Goal: Task Accomplishment & Management: Manage account settings

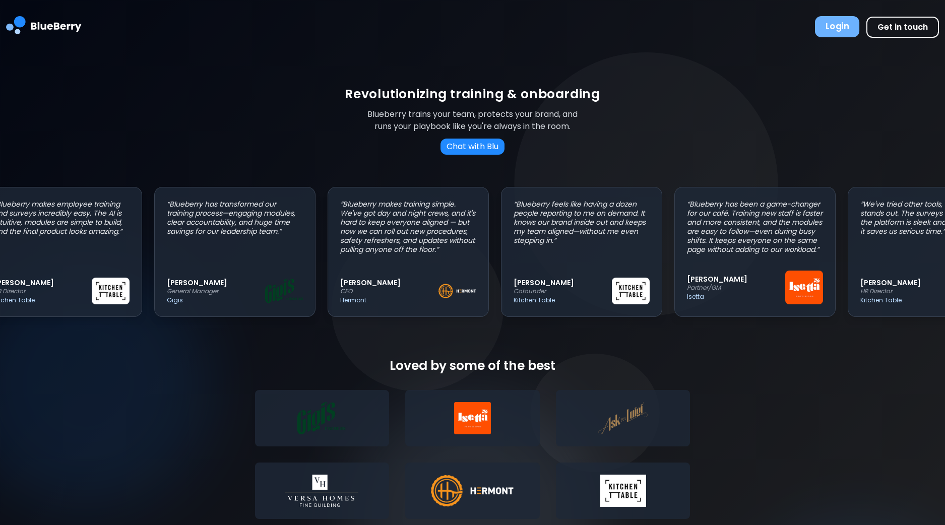
scroll to position [0, 29]
click at [844, 26] on button "Login" at bounding box center [837, 26] width 44 height 21
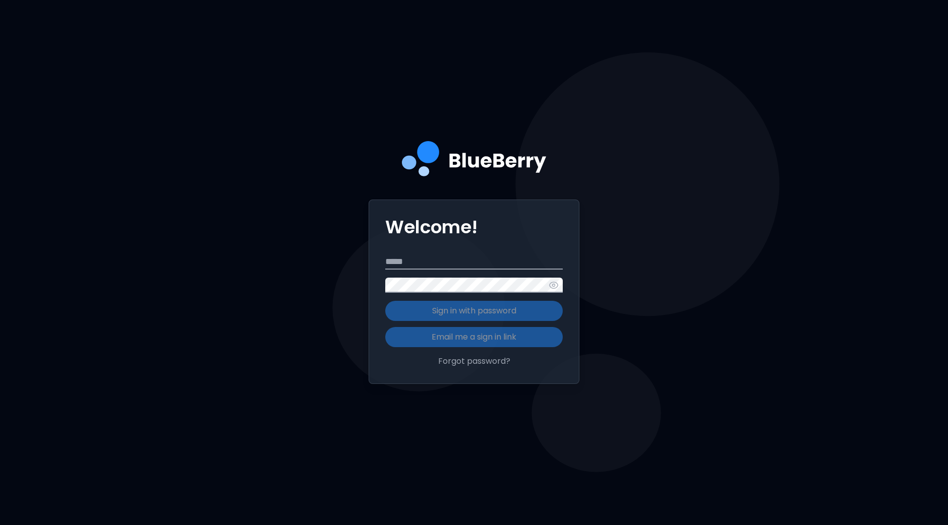
click at [462, 263] on input "Email" at bounding box center [473, 262] width 177 height 15
type input "**********"
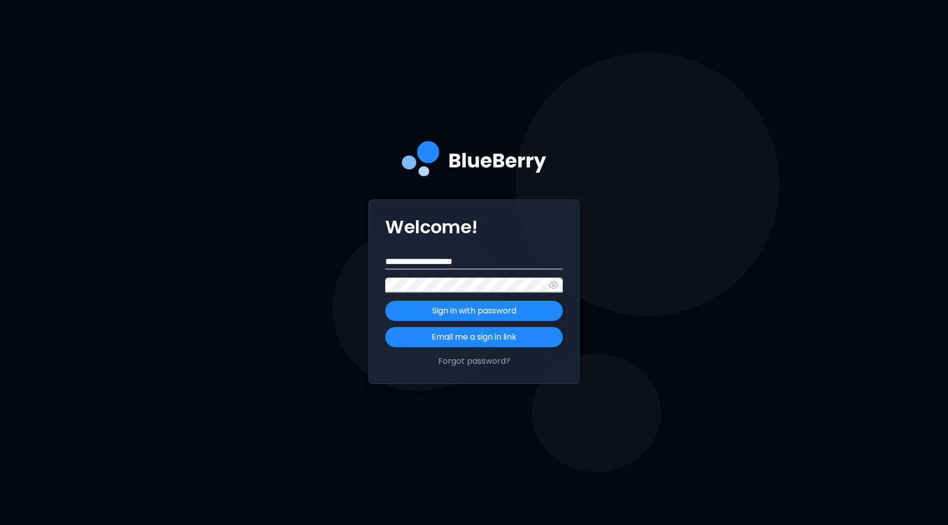
click at [385, 301] on button "Sign in with password" at bounding box center [473, 311] width 177 height 20
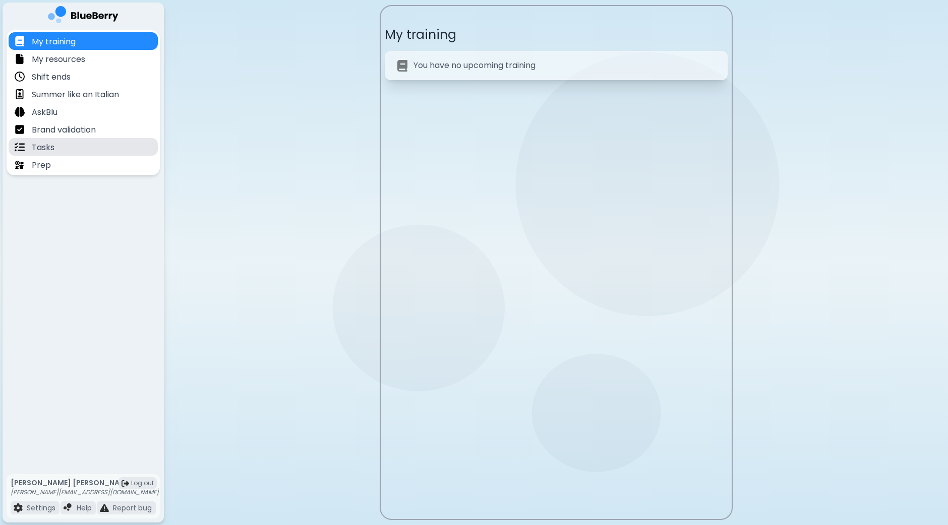
click at [43, 147] on p "Tasks" at bounding box center [43, 148] width 23 height 12
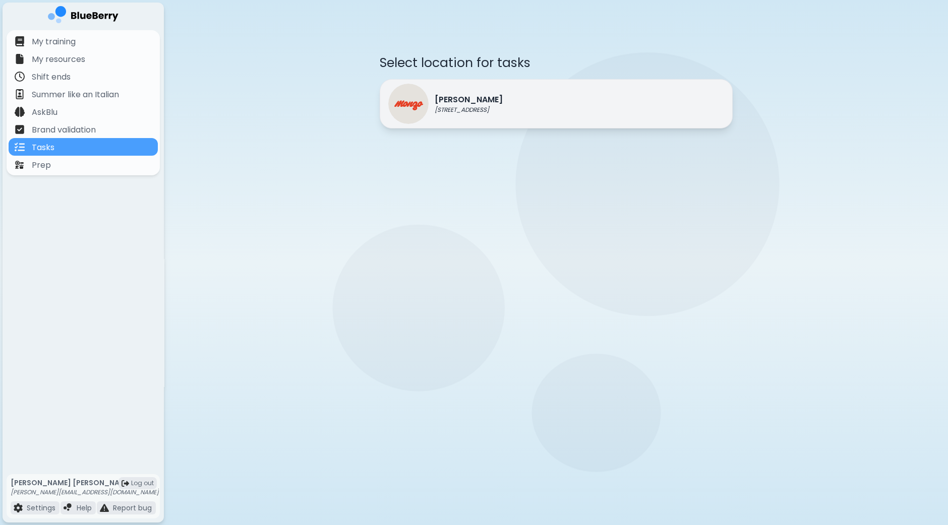
click at [477, 109] on p "[STREET_ADDRESS]" at bounding box center [469, 110] width 68 height 8
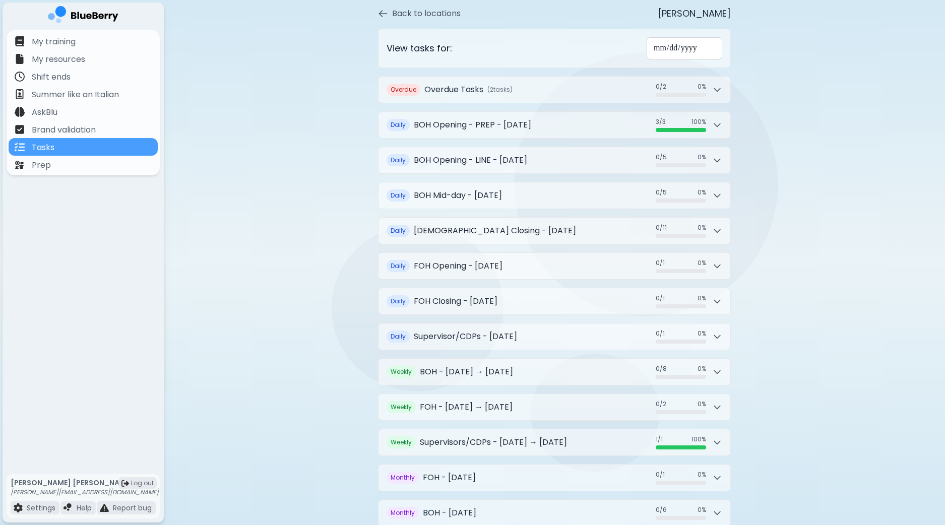
scroll to position [86, 0]
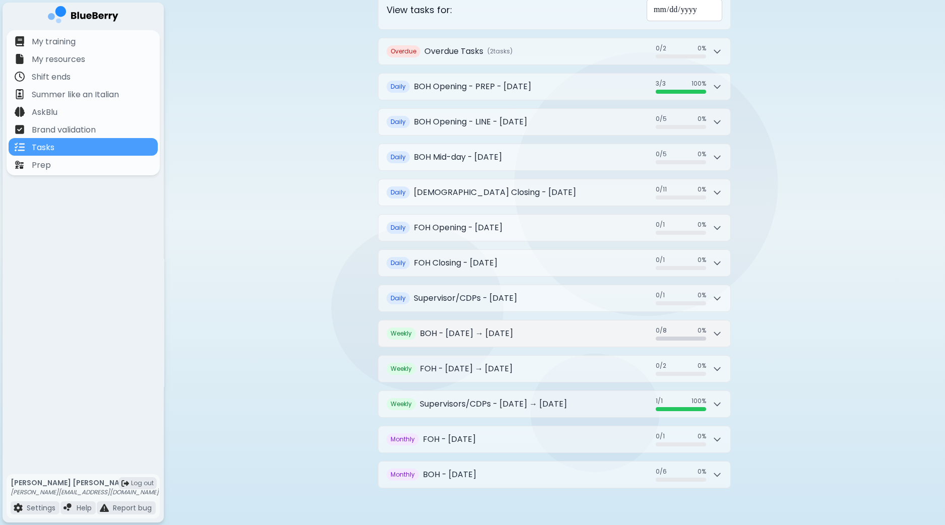
click at [727, 335] on button "Weekly BOH - [DATE] → [DATE] 0 / 8 0 / 8 0 %" at bounding box center [555, 334] width 352 height 26
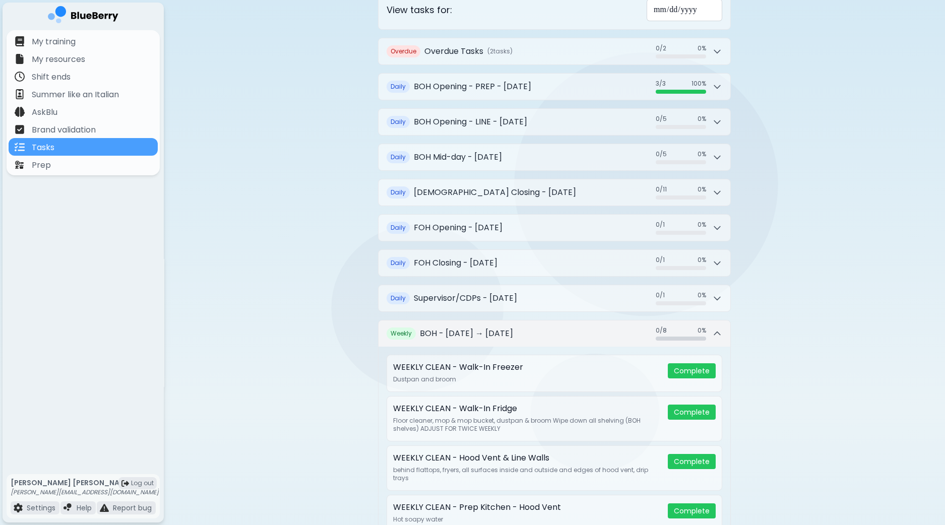
click at [727, 335] on button "Weekly BOH - [DATE] → [DATE] 0 / 8 0 / 8 0 %" at bounding box center [555, 334] width 352 height 26
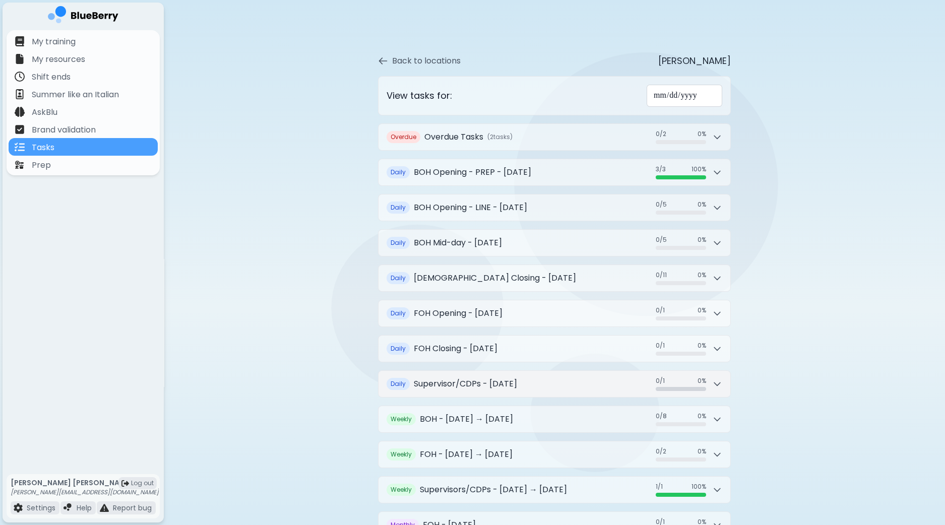
scroll to position [0, 0]
click at [289, 505] on div "**********" at bounding box center [554, 307] width 781 height 615
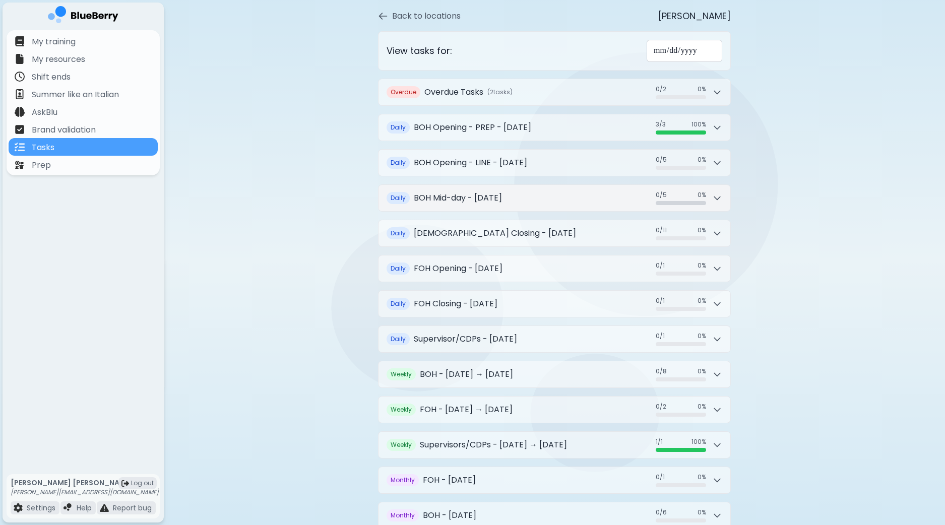
scroll to position [86, 0]
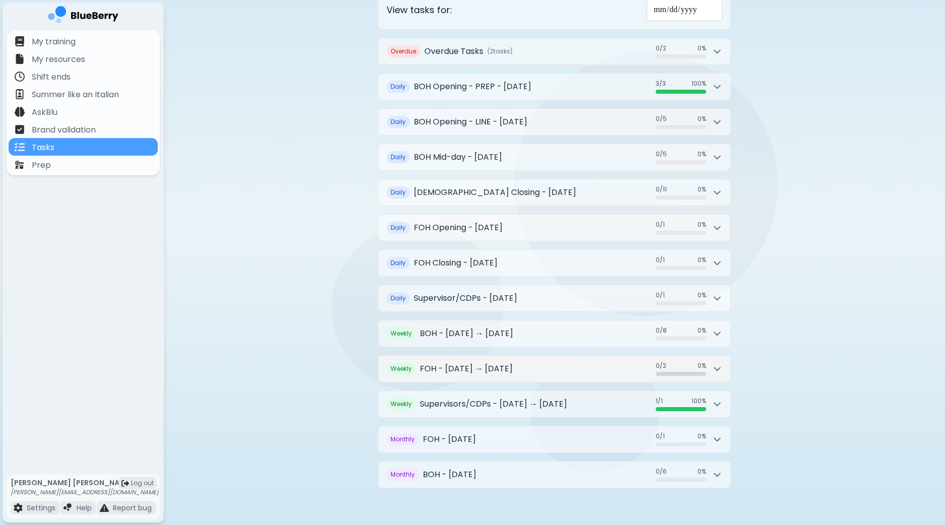
click at [559, 365] on button "Weekly FOH - [DATE] → [DATE] 0 / 2 0 / 2 0 %" at bounding box center [555, 369] width 352 height 26
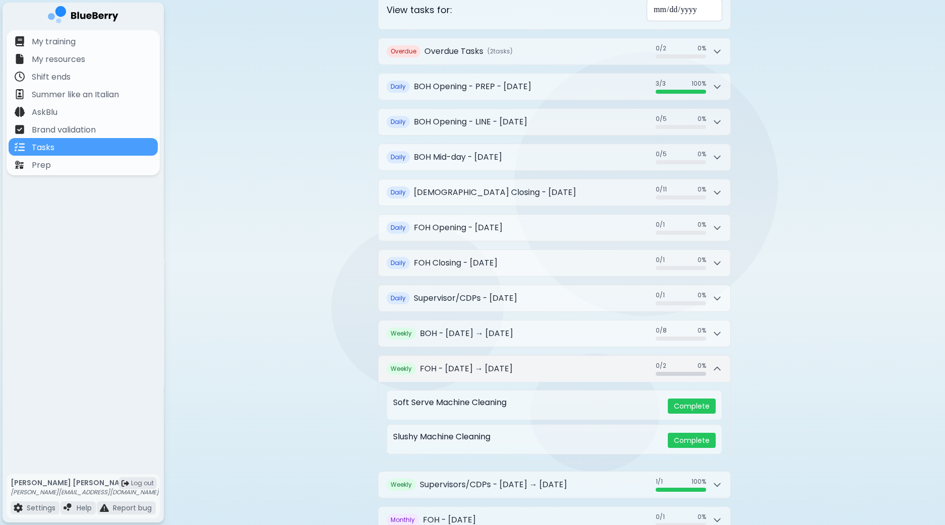
click at [559, 365] on button "Weekly FOH - [DATE] → [DATE] 0 / 2 0 / 2 0 %" at bounding box center [555, 369] width 352 height 26
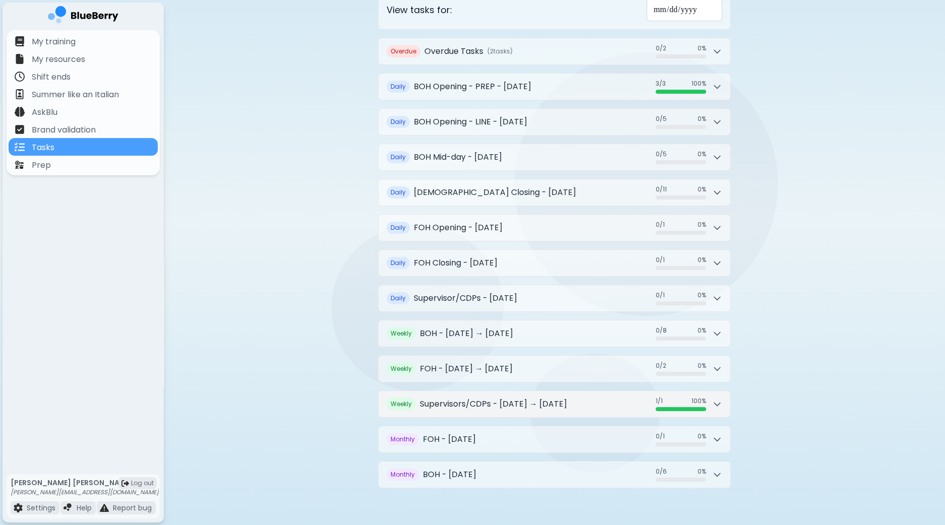
click at [547, 400] on h2 "Supervisors/CDPs - [DATE] → [DATE]" at bounding box center [493, 404] width 147 height 12
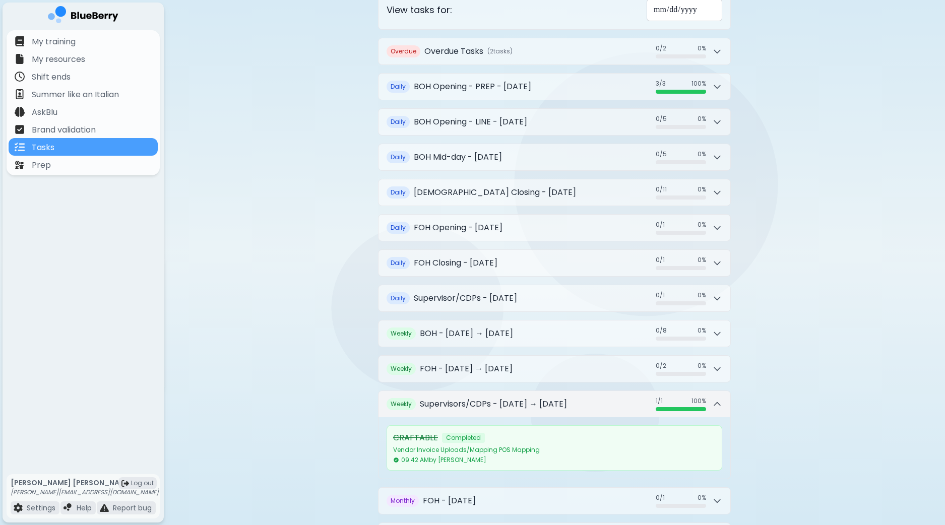
click at [547, 400] on h2 "Supervisors/CDPs - [DATE] → [DATE]" at bounding box center [493, 404] width 147 height 12
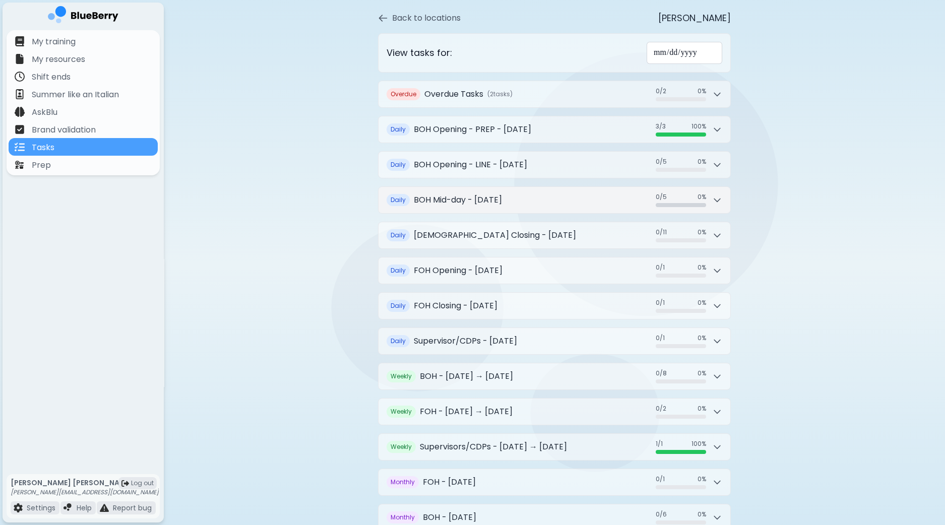
scroll to position [63, 0]
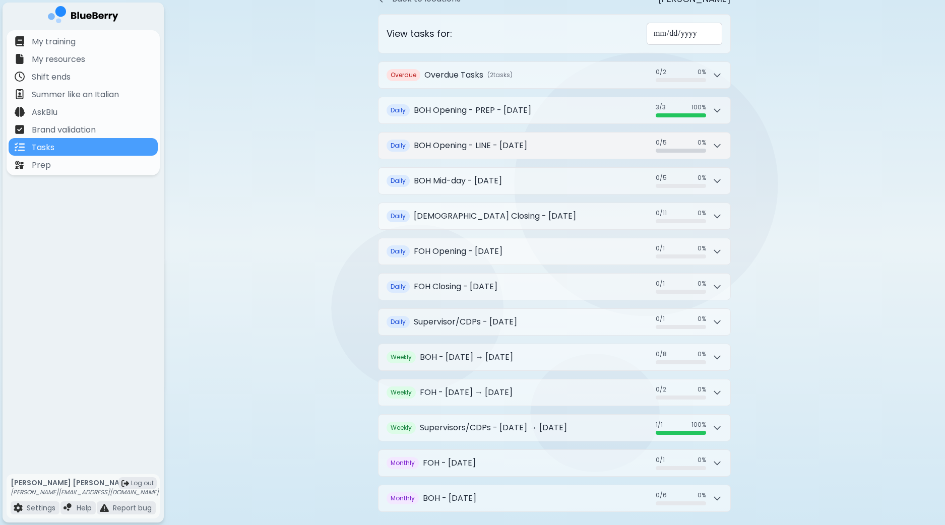
click at [722, 147] on button "Daily BOH Opening - LINE - [DATE] 0 / 5 0 / 5 0 %" at bounding box center [555, 146] width 352 height 26
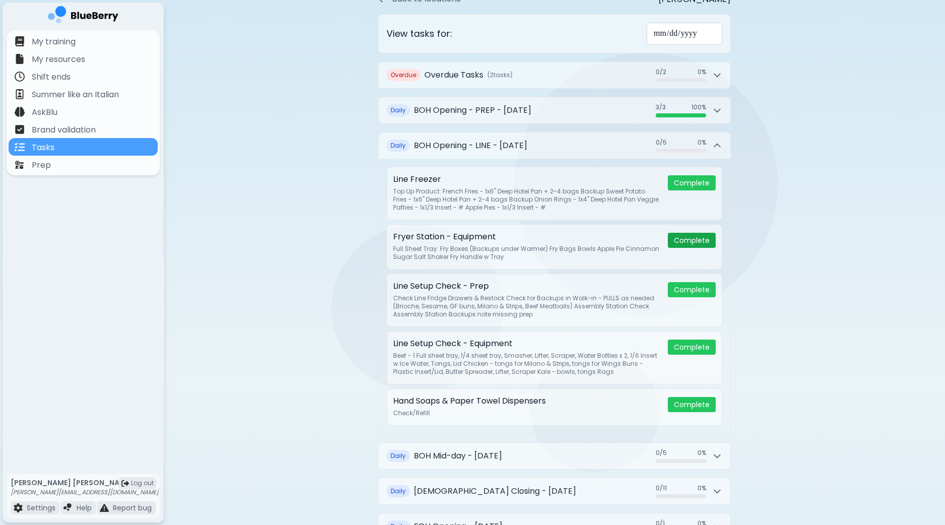
click at [701, 238] on button "Complete" at bounding box center [692, 240] width 48 height 15
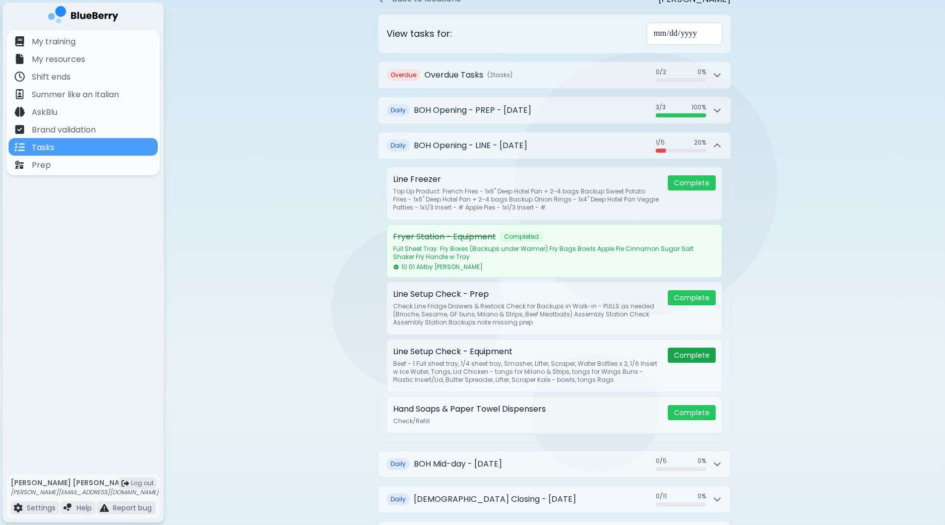
click at [700, 352] on button "Complete" at bounding box center [692, 355] width 48 height 15
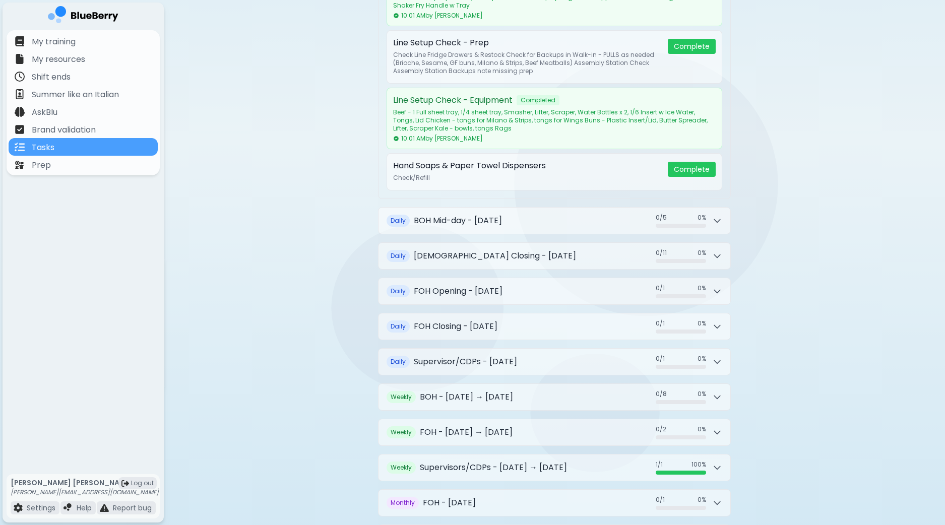
scroll to position [377, 0]
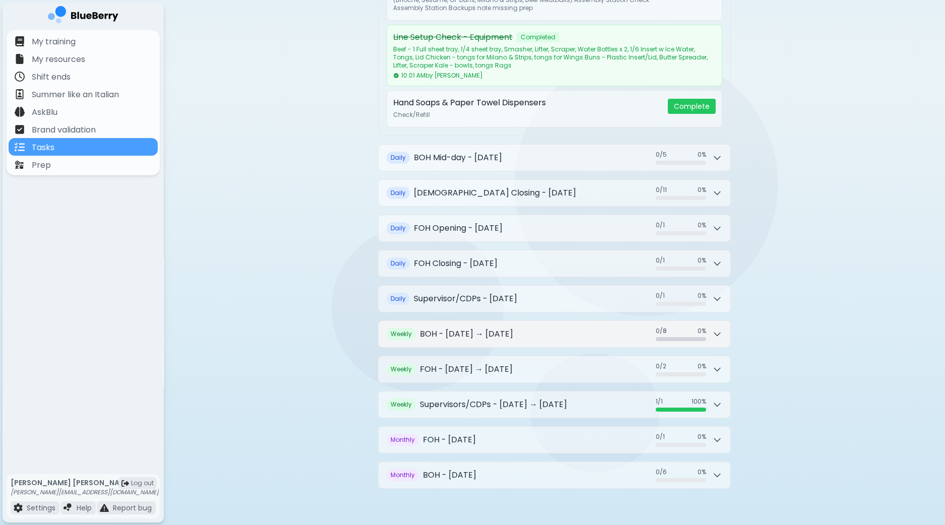
click at [723, 334] on button "Weekly BOH - [DATE] → [DATE] 0 / 8 0 / 8 0 %" at bounding box center [555, 334] width 352 height 26
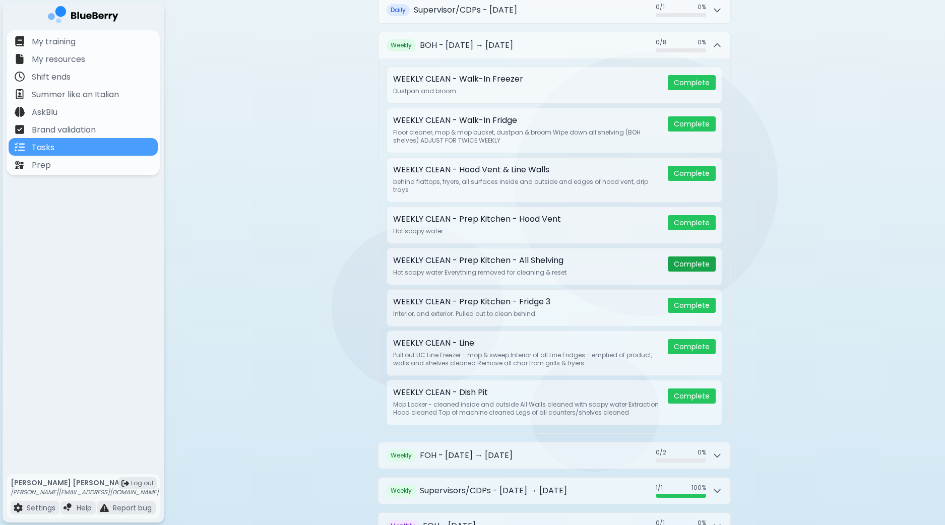
scroll to position [692, 0]
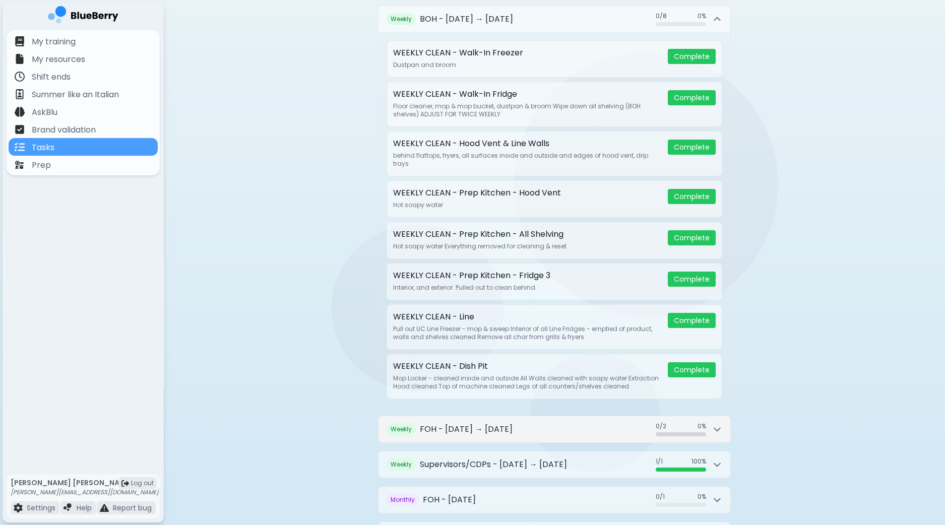
click at [725, 422] on button "Weekly FOH - [DATE] → [DATE] 0 / 2 0 / 2 0 %" at bounding box center [555, 429] width 352 height 26
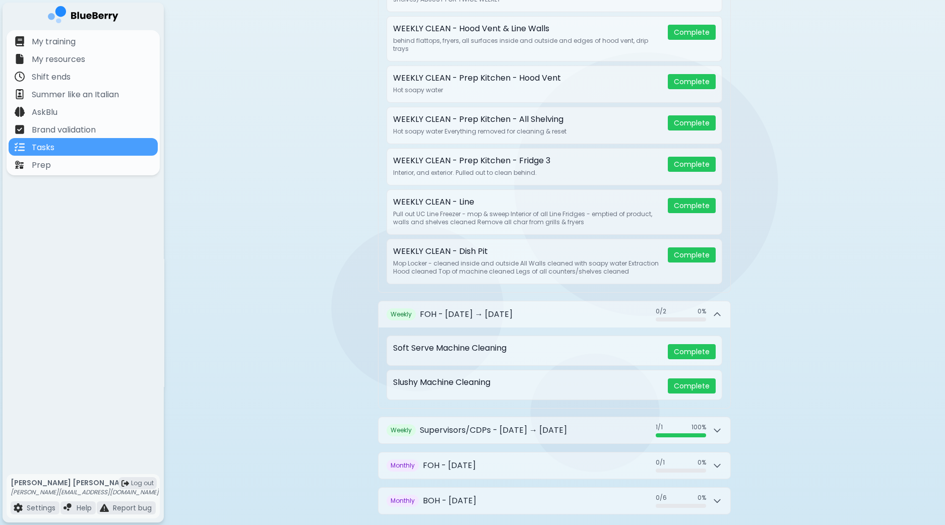
scroll to position [818, 0]
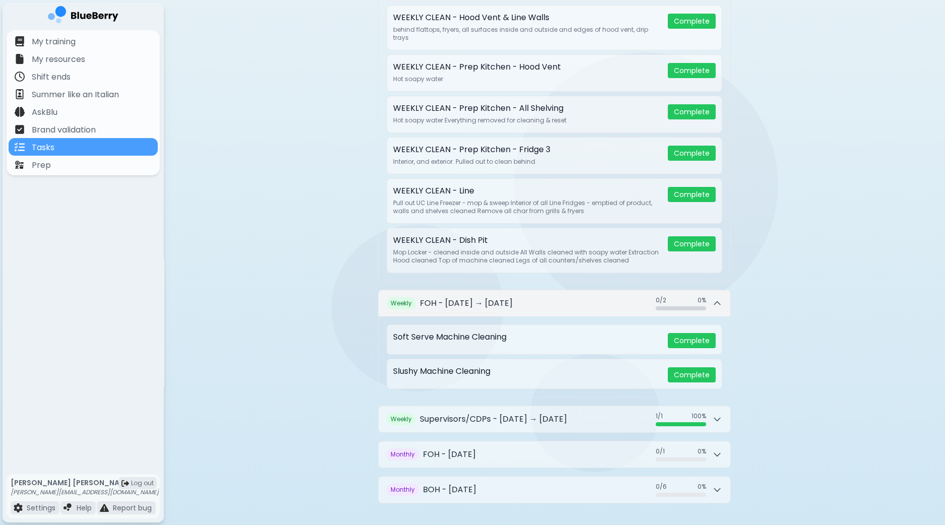
click at [719, 298] on icon at bounding box center [717, 303] width 10 height 10
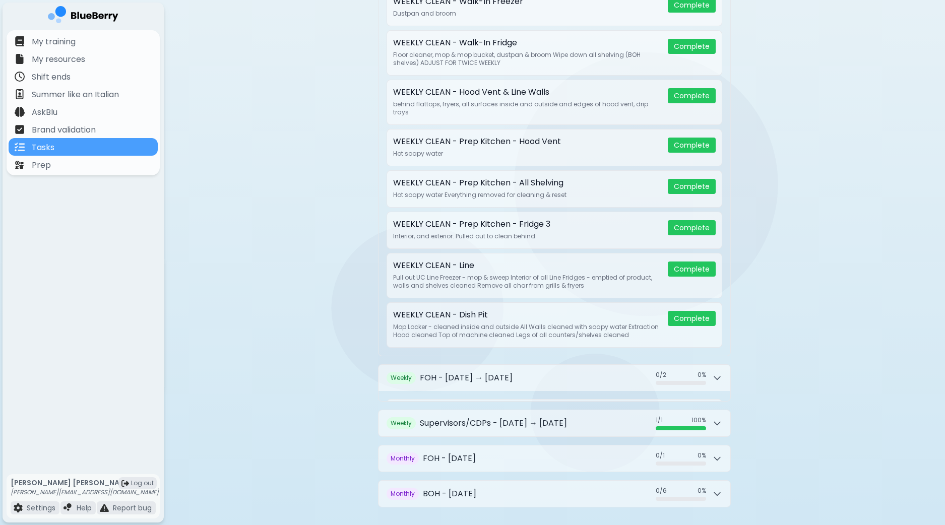
scroll to position [743, 0]
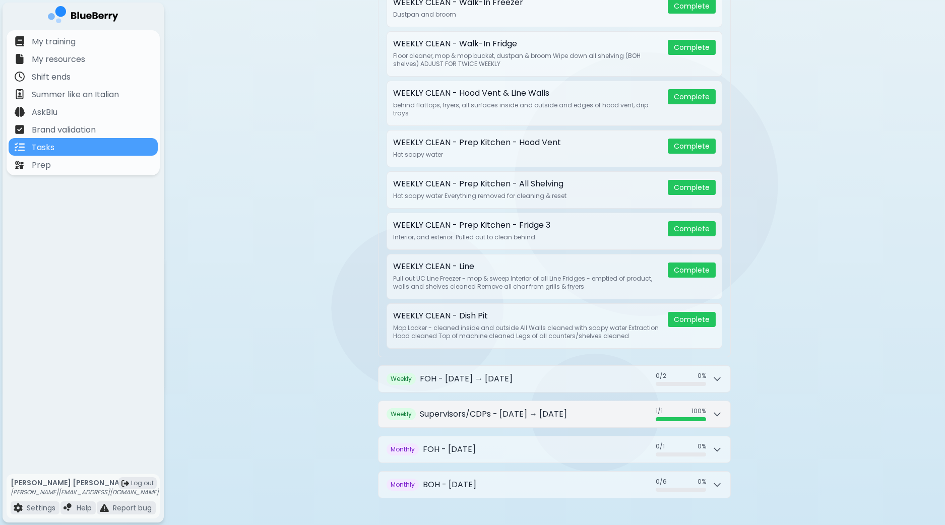
click at [719, 407] on div "1 / 1 1 / 1 100 %" at bounding box center [689, 414] width 67 height 14
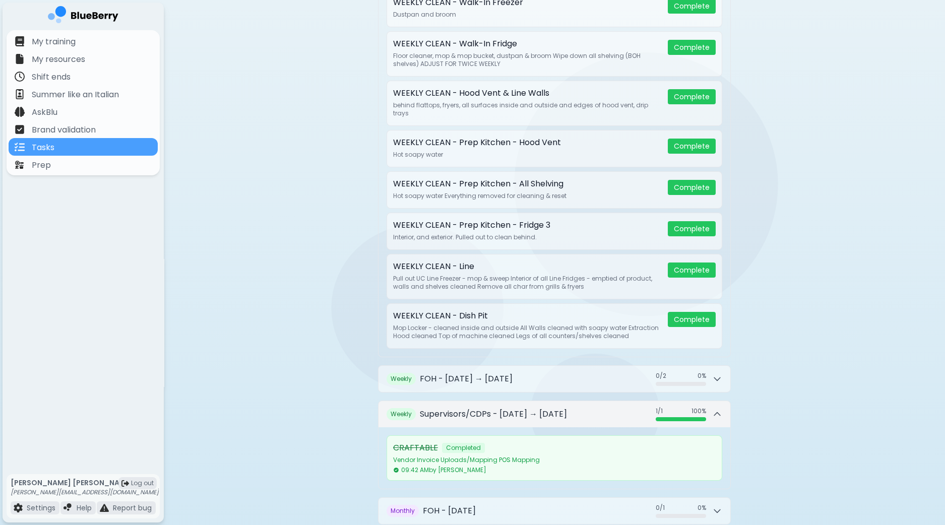
click at [722, 409] on icon at bounding box center [717, 414] width 10 height 10
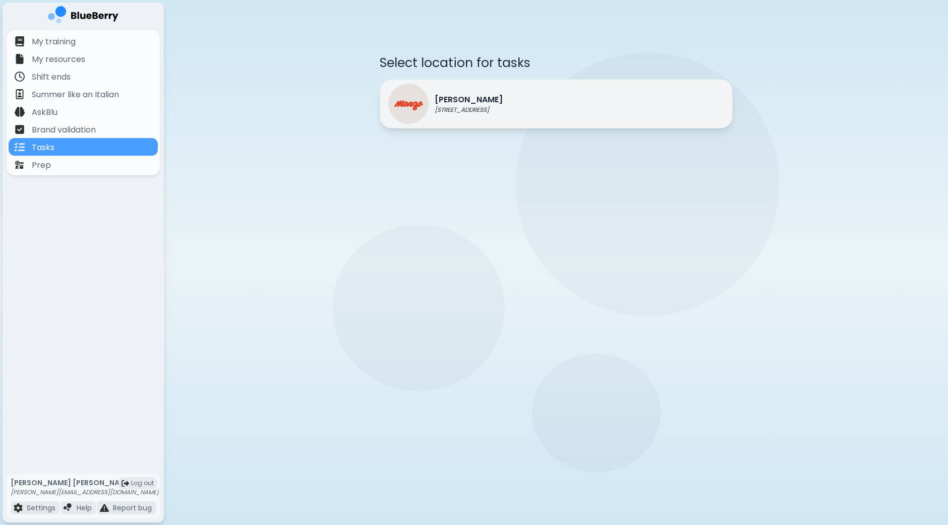
click at [542, 118] on div "Monzo 1401 Granville St, Vancouver" at bounding box center [556, 103] width 353 height 49
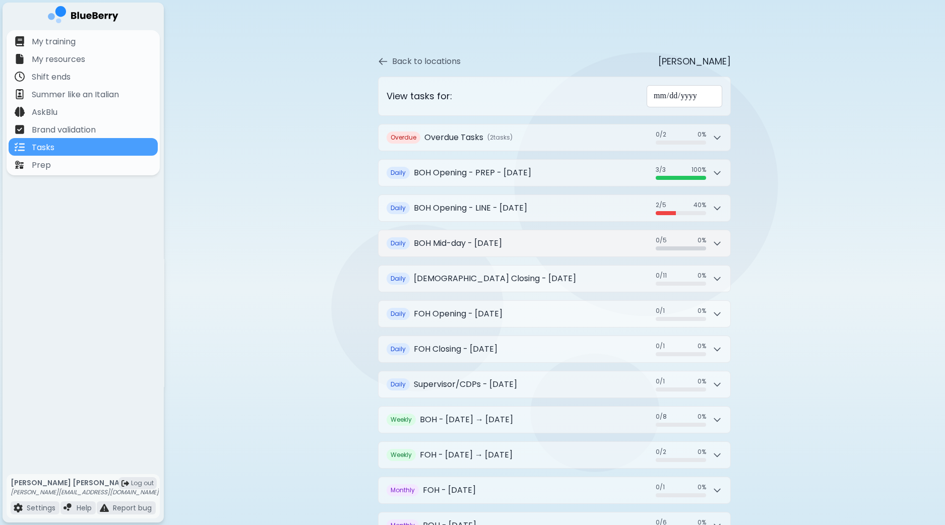
scroll to position [51, 0]
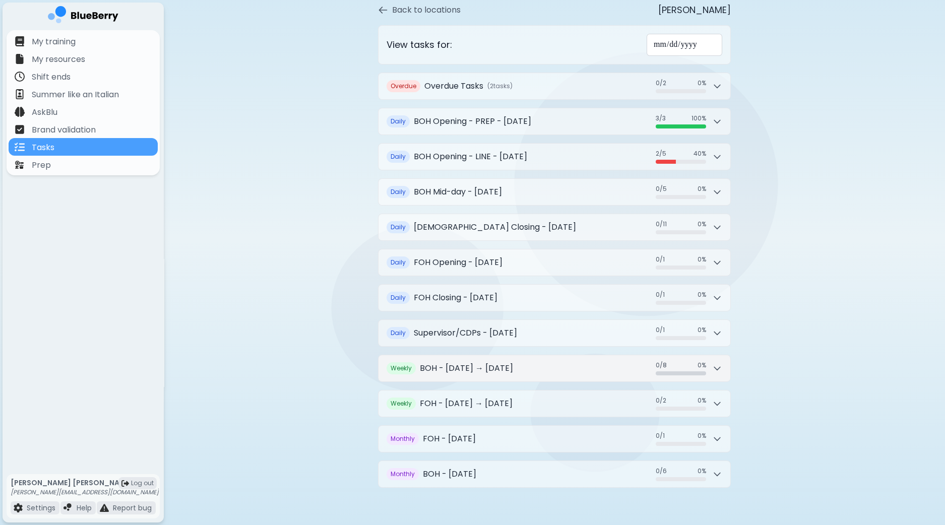
click at [720, 366] on icon at bounding box center [717, 368] width 10 height 10
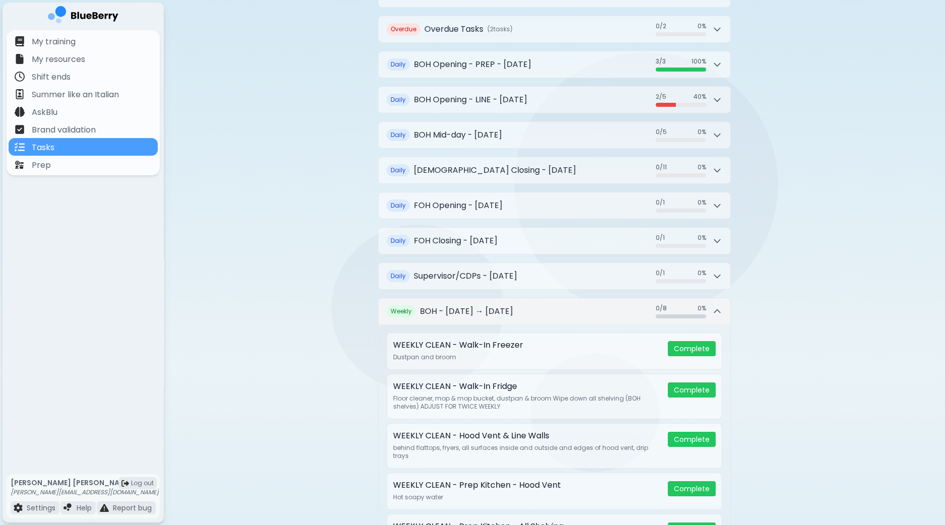
scroll to position [177, 0]
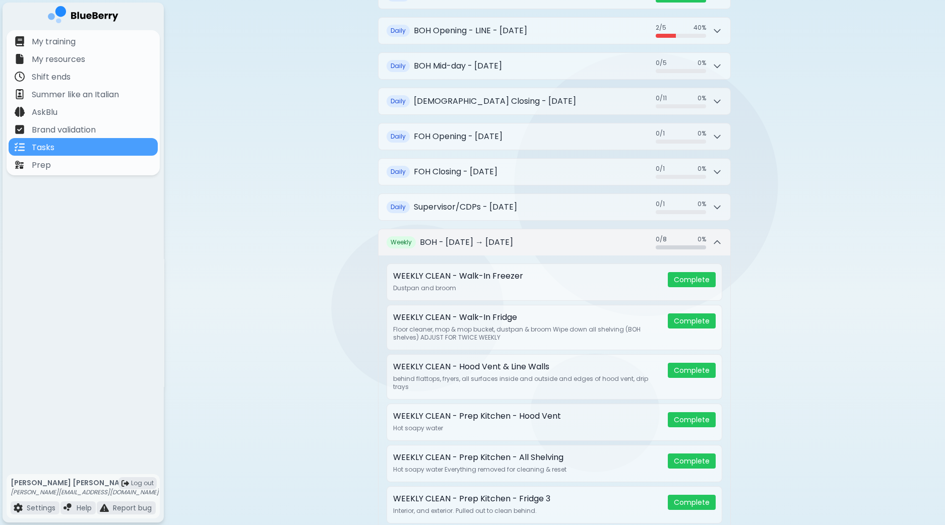
click at [716, 242] on icon at bounding box center [717, 242] width 10 height 10
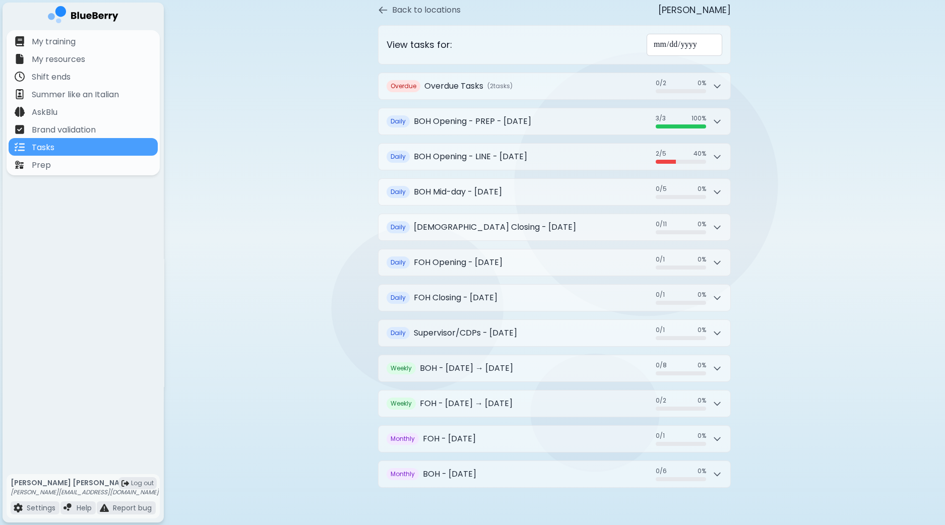
click at [849, 165] on div "**********" at bounding box center [554, 239] width 781 height 580
click at [723, 85] on button "Overdue Overdue Tasks ( 2 task s ) 0 / 2 0 / 2 0 %" at bounding box center [555, 86] width 352 height 26
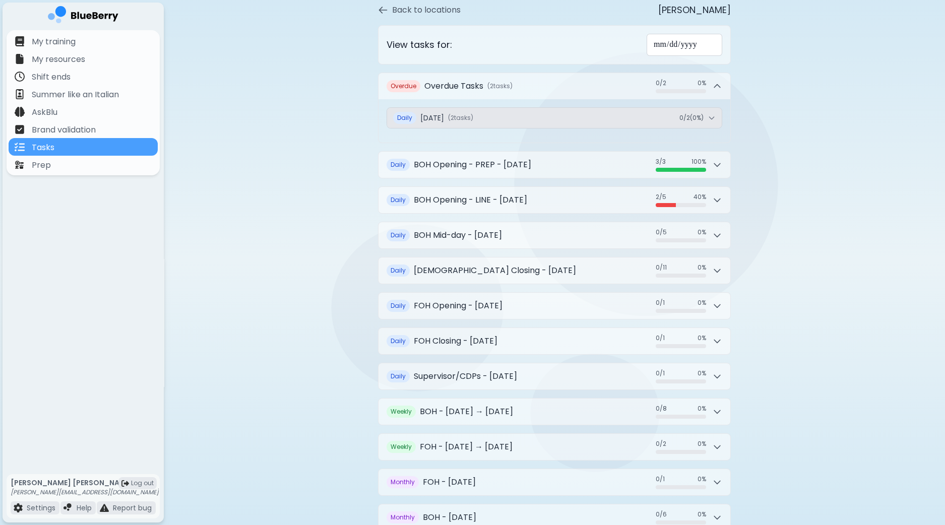
click at [719, 116] on button "Daily Tuesday, September 9 ( 2 task s ) 0 / 2 ( 0 %)" at bounding box center [554, 118] width 335 height 20
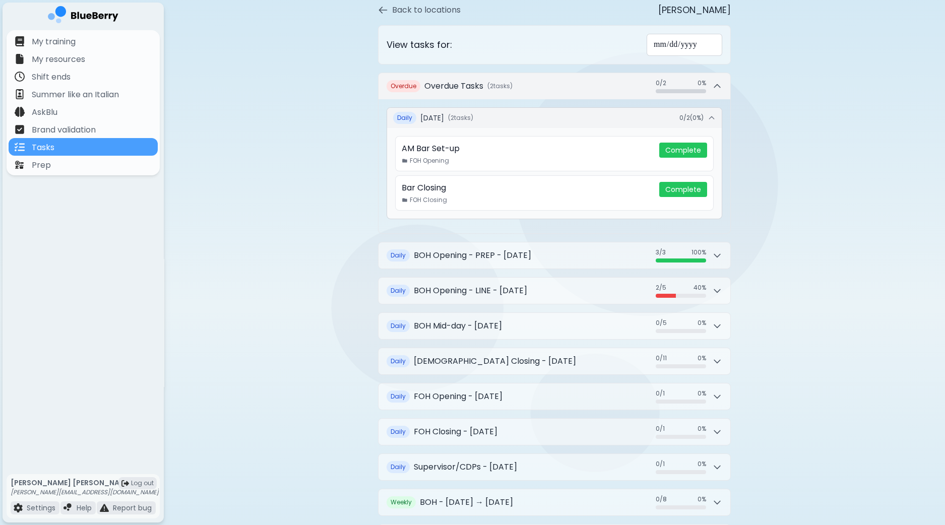
click at [716, 87] on icon at bounding box center [717, 86] width 10 height 10
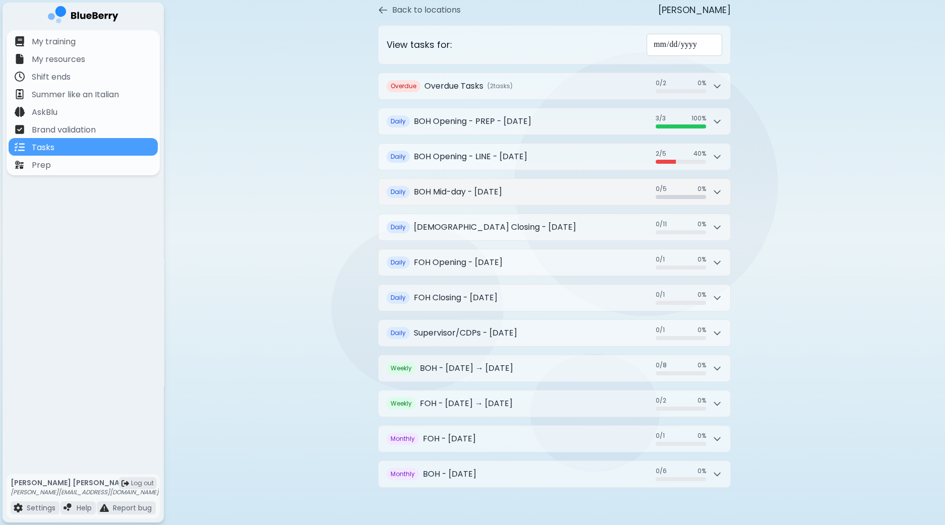
click at [720, 188] on icon at bounding box center [717, 192] width 10 height 10
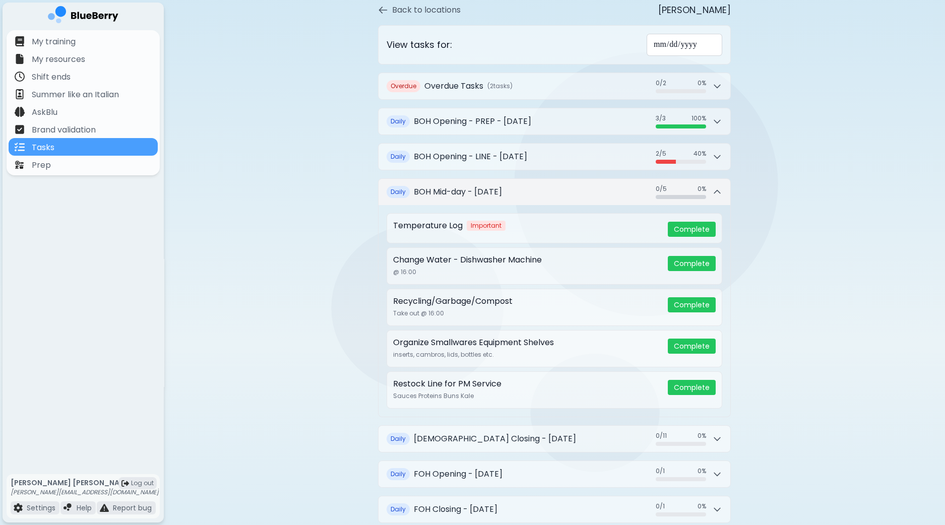
click at [720, 188] on icon at bounding box center [717, 192] width 10 height 10
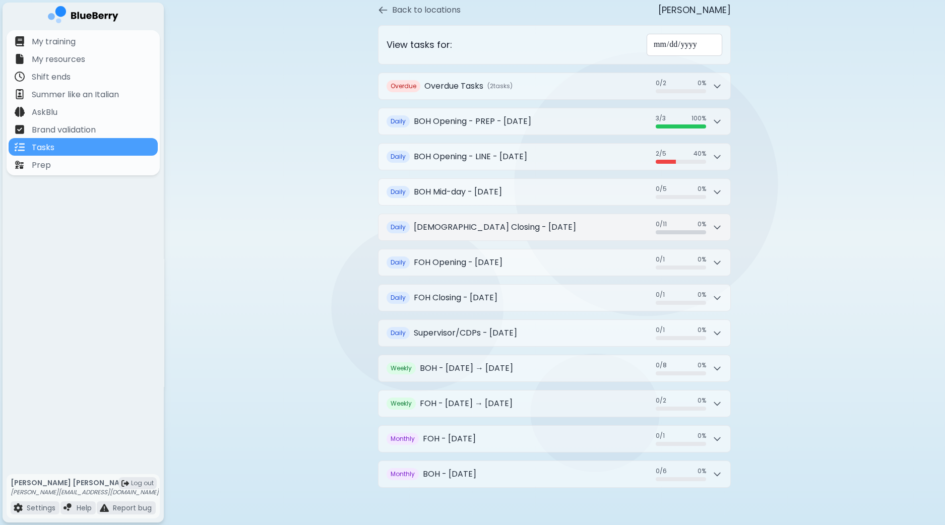
click at [720, 225] on icon at bounding box center [717, 227] width 10 height 10
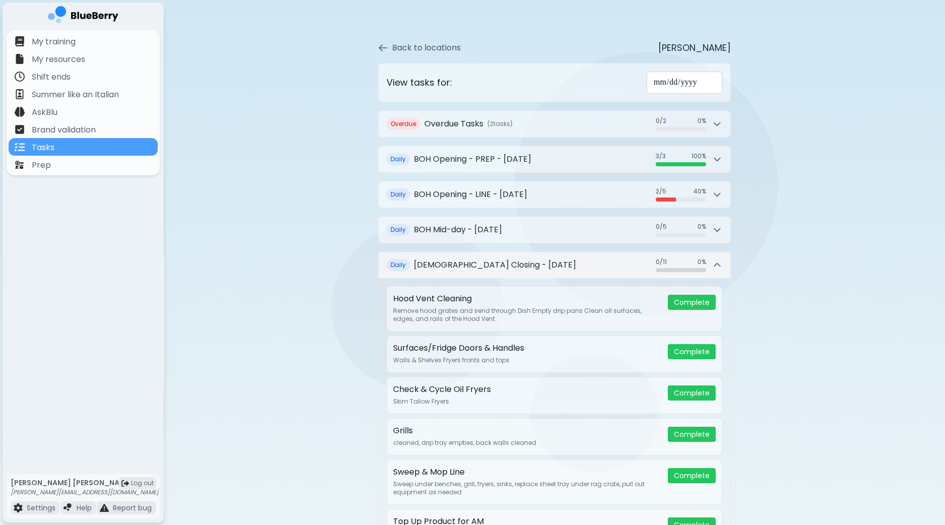
scroll to position [0, 0]
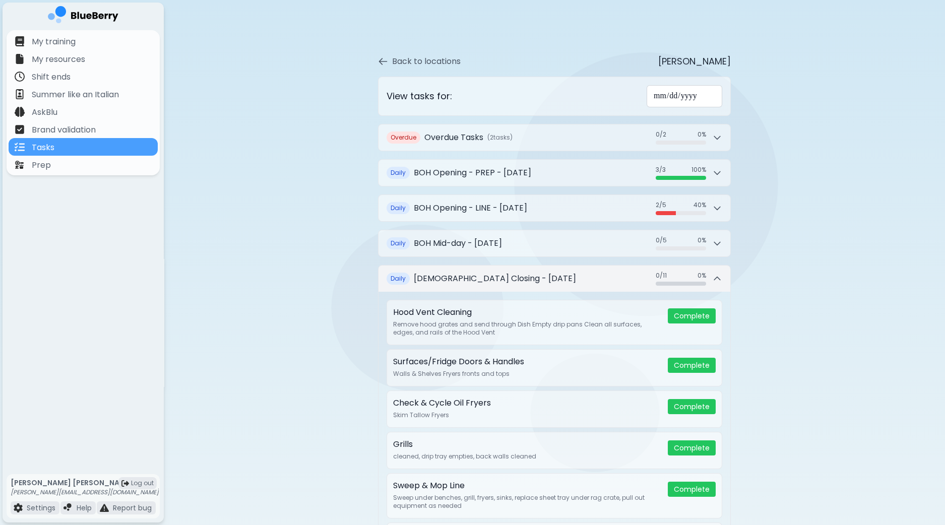
click at [714, 279] on icon at bounding box center [717, 279] width 10 height 10
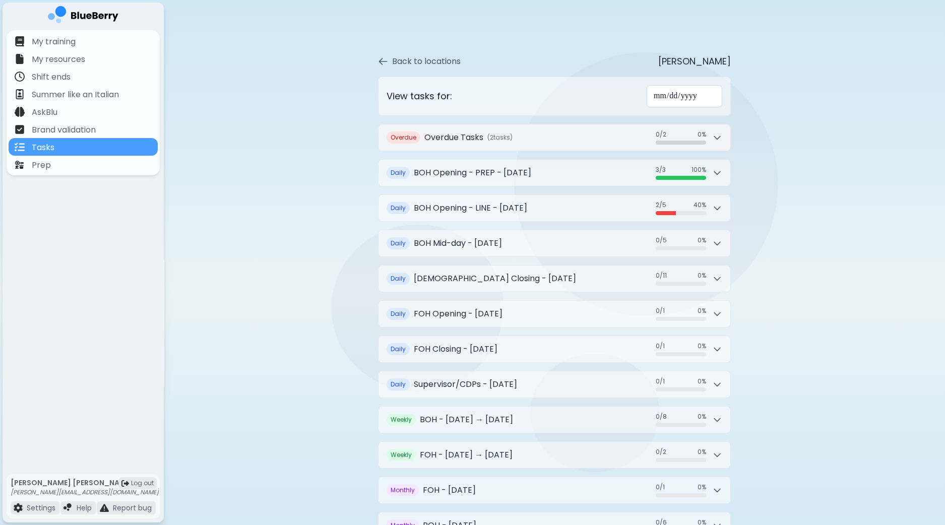
click at [720, 133] on icon at bounding box center [717, 138] width 10 height 10
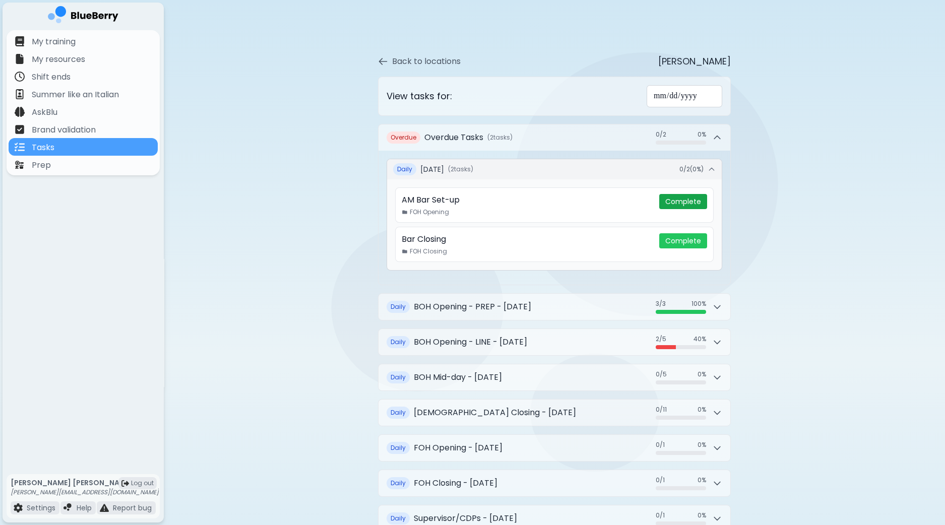
click at [681, 203] on button "Complete" at bounding box center [683, 201] width 48 height 15
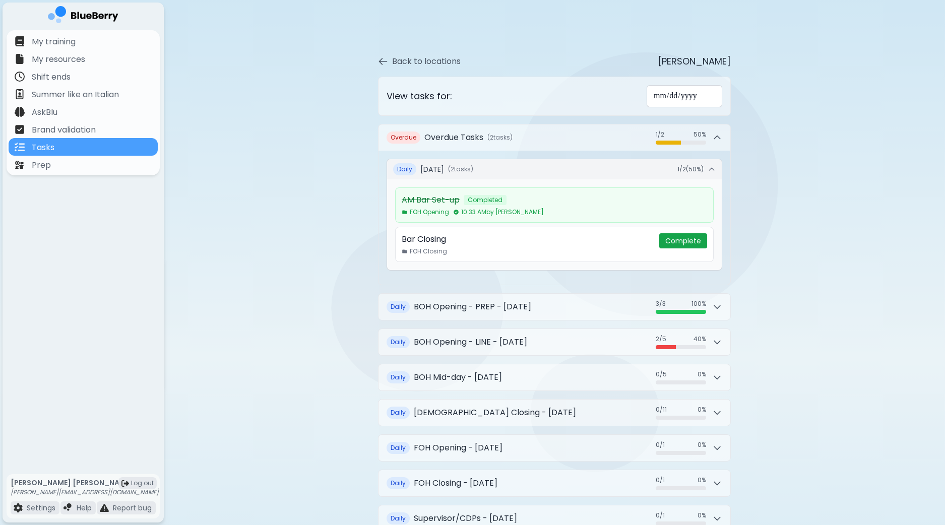
click at [683, 236] on button "Complete" at bounding box center [683, 240] width 48 height 15
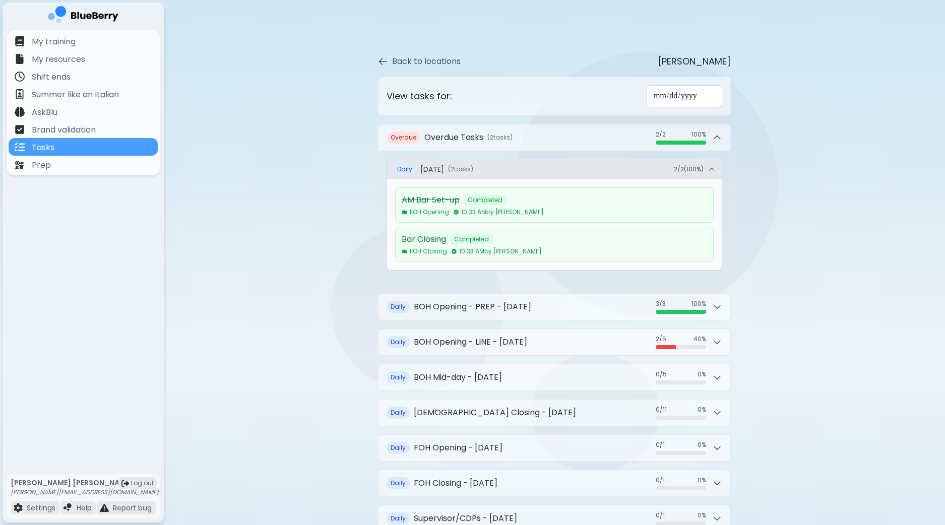
click at [711, 166] on icon at bounding box center [712, 169] width 8 height 8
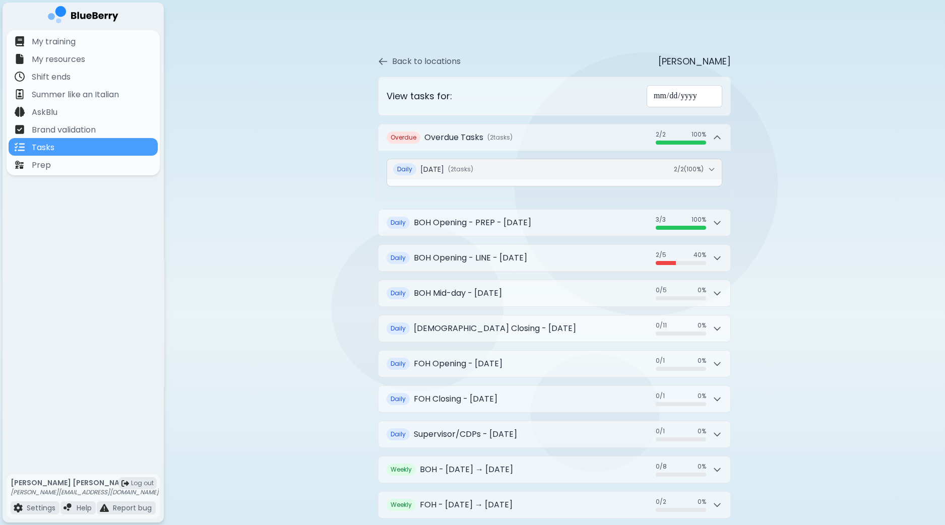
click at [789, 176] on div "**********" at bounding box center [554, 315] width 781 height 630
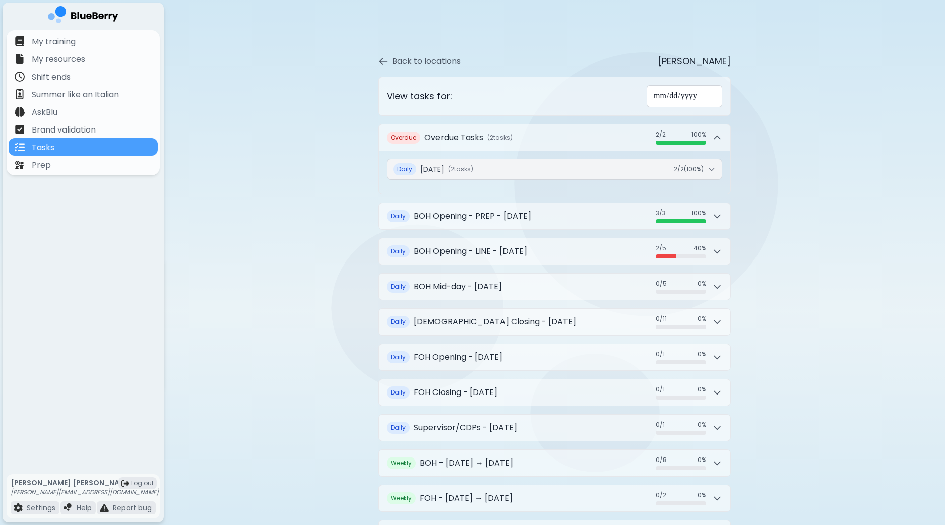
click at [324, 174] on div "**********" at bounding box center [554, 311] width 781 height 623
click at [236, 89] on div "**********" at bounding box center [554, 311] width 781 height 623
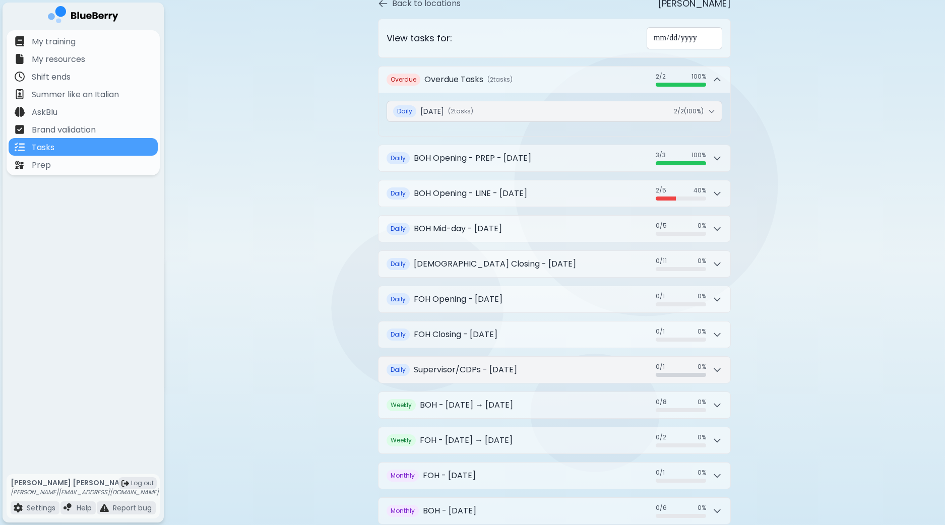
scroll to position [32, 0]
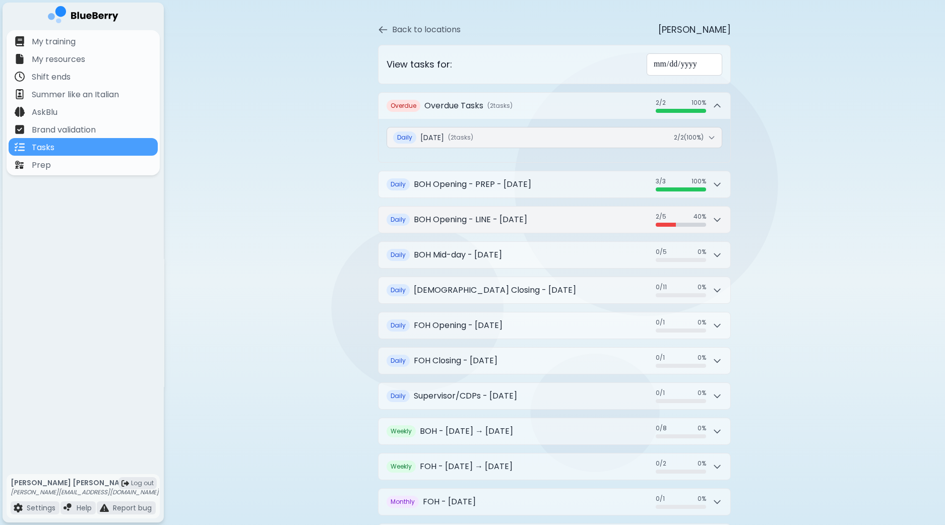
click at [723, 220] on button "Daily BOH Opening - LINE - Thursday, September 11 2 / 5 2 / 5 40 %" at bounding box center [555, 220] width 352 height 26
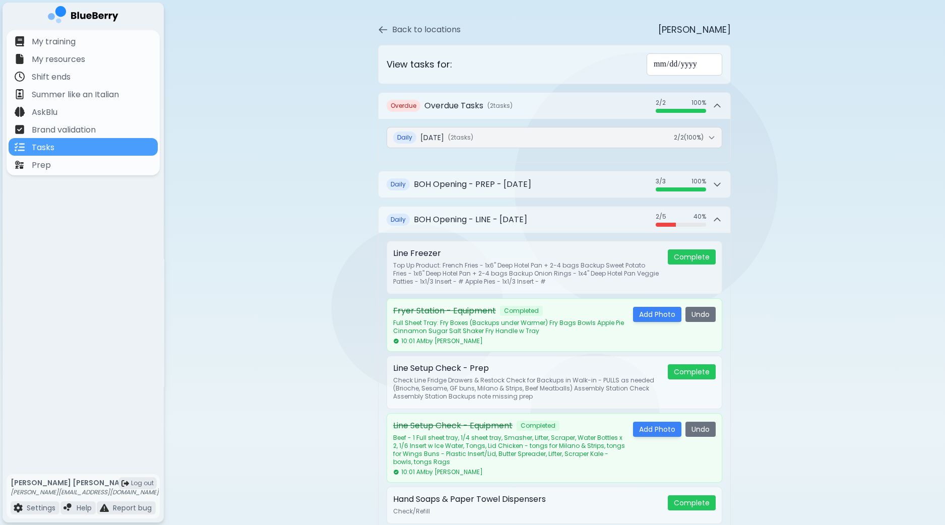
scroll to position [95, 0]
